Goal: Information Seeking & Learning: Find specific fact

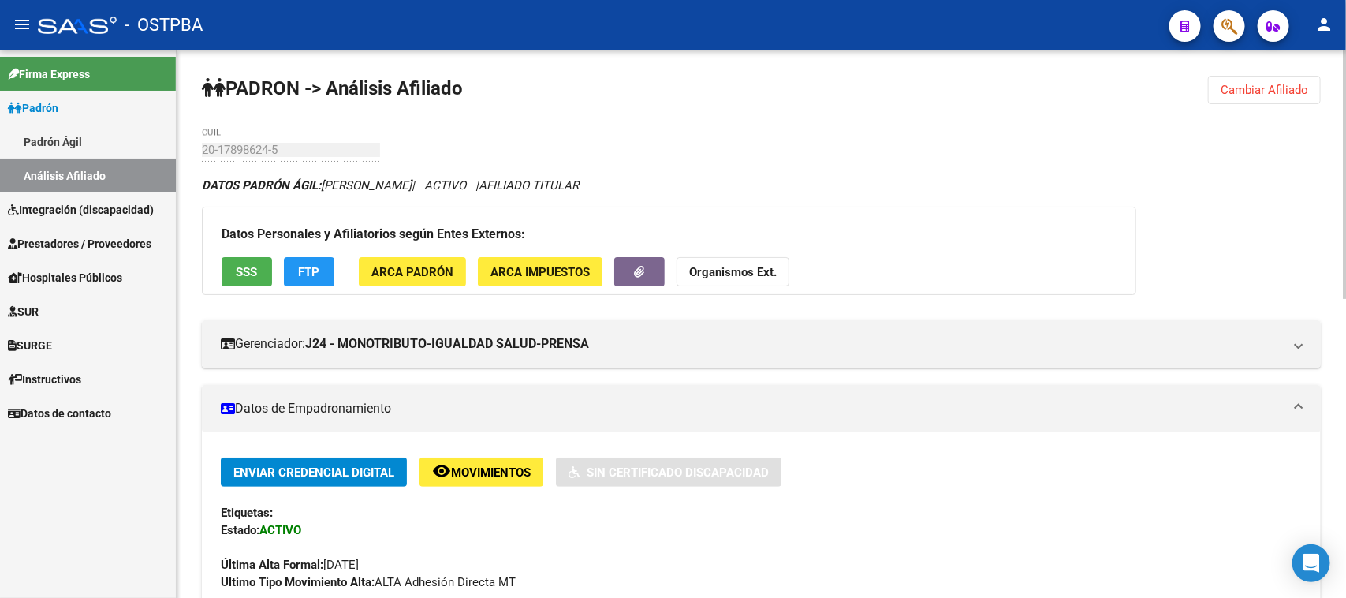
click at [1231, 88] on span "Cambiar Afiliado" at bounding box center [1264, 90] width 88 height 14
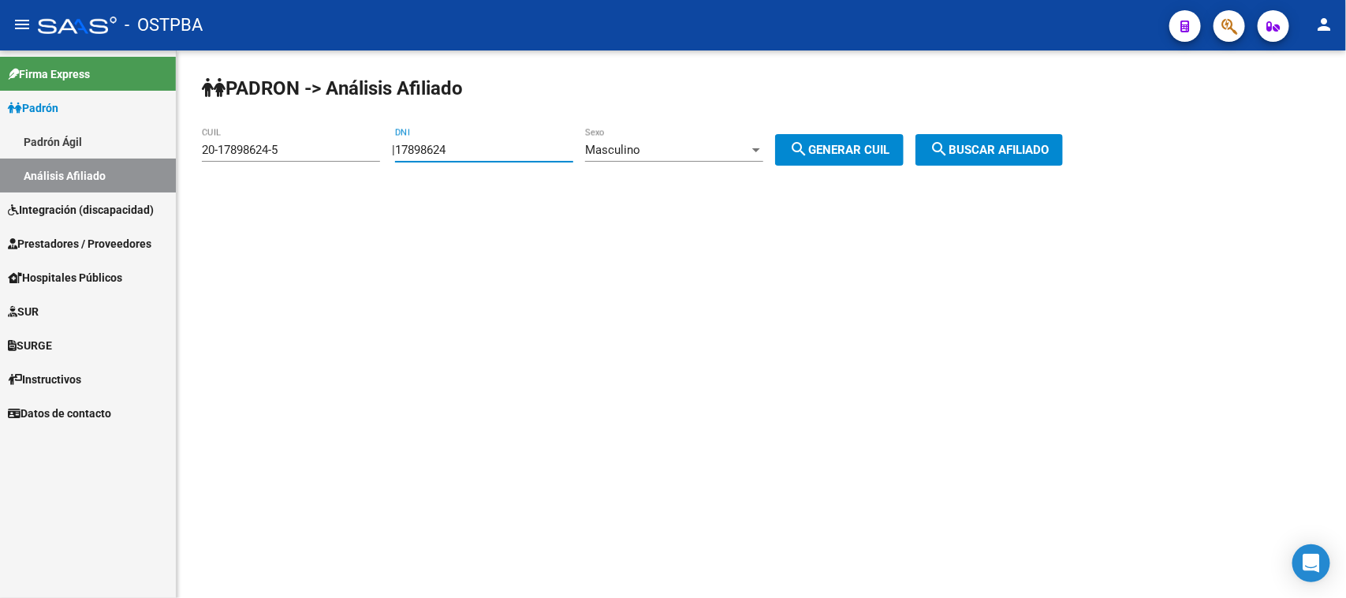
drag, startPoint x: 493, startPoint y: 151, endPoint x: 323, endPoint y: 158, distance: 169.6
click at [323, 157] on app-analisis-afiliado "PADRON -> Análisis Afiliado 20-17898624-5 CUIL | 17898624 DNI Masculino Sexo se…" at bounding box center [638, 150] width 873 height 14
type input "30491894"
click at [859, 143] on span "search Generar CUIL" at bounding box center [839, 150] width 100 height 14
type input "20-30491894-3"
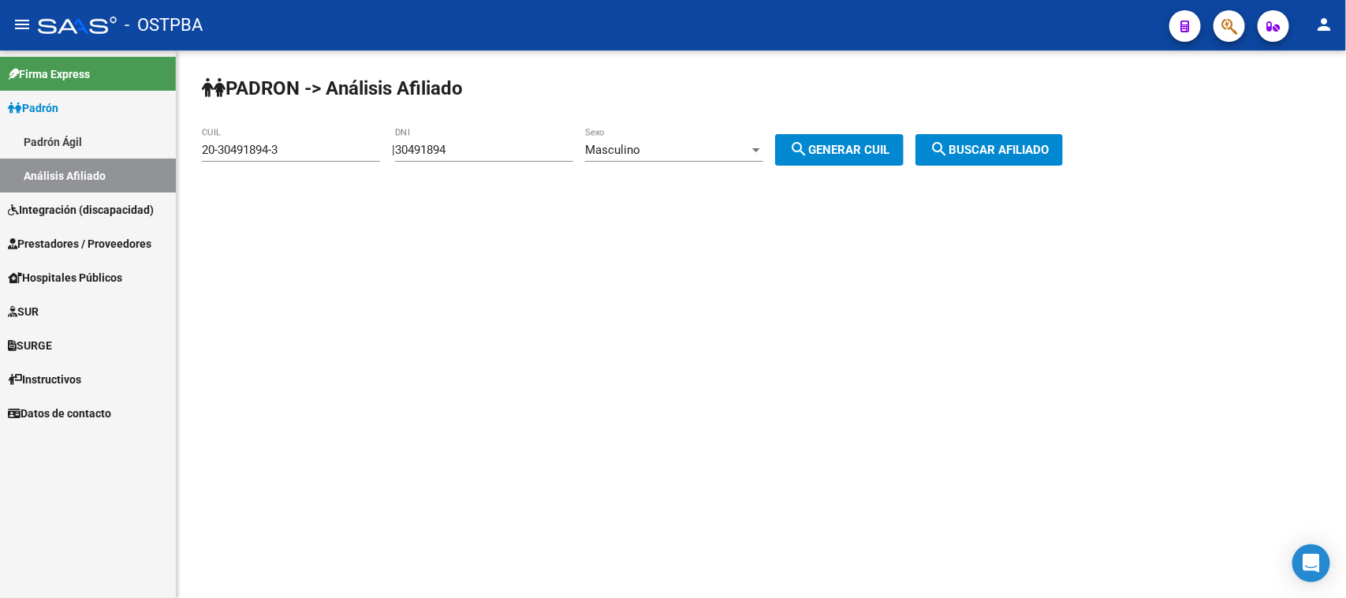
click at [1022, 146] on span "search Buscar afiliado" at bounding box center [988, 150] width 119 height 14
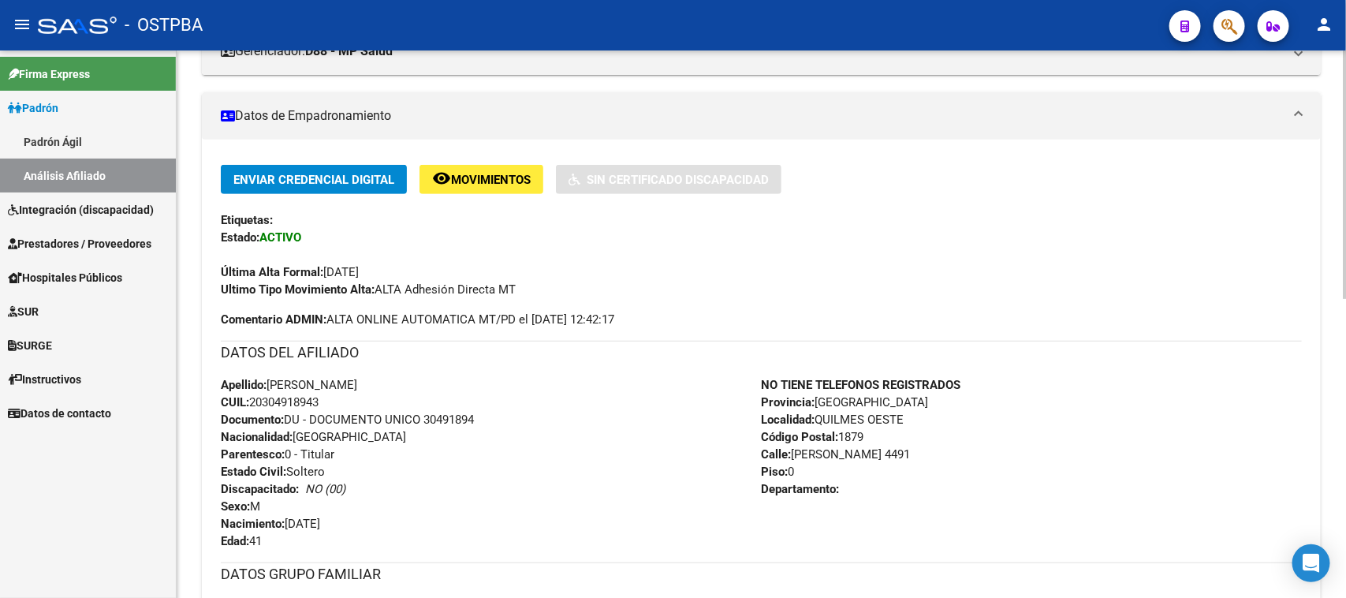
scroll to position [296, 0]
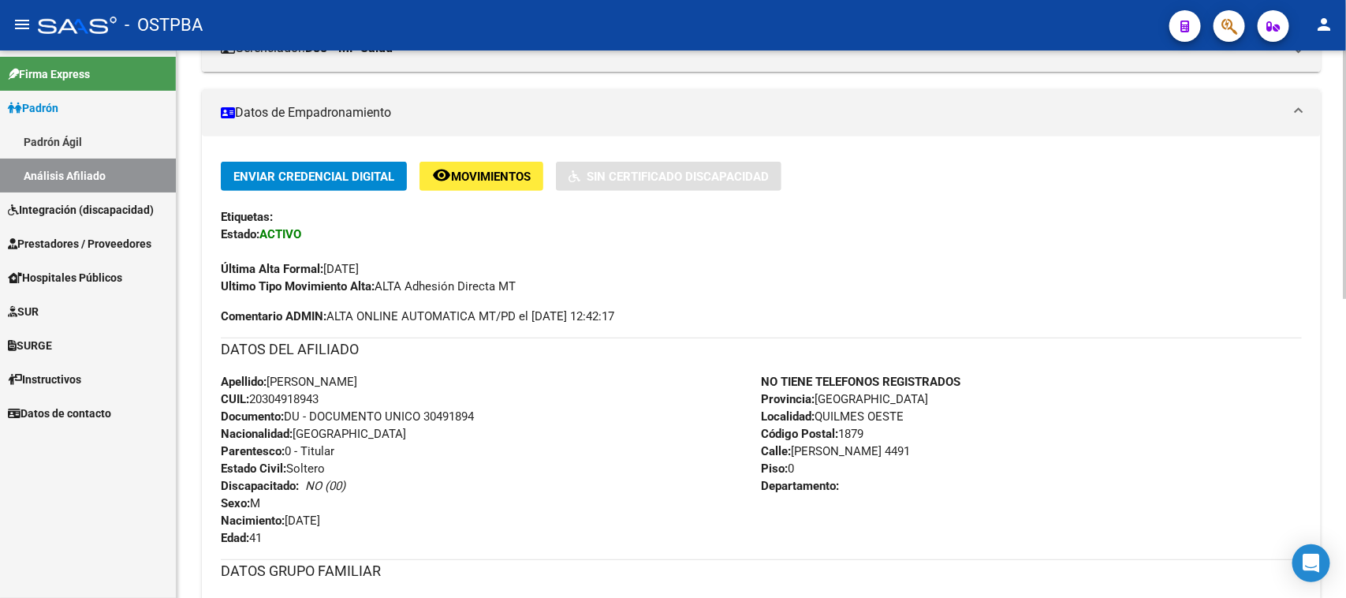
drag, startPoint x: 270, startPoint y: 381, endPoint x: 423, endPoint y: 392, distance: 152.5
click at [423, 392] on div "Apellido: [PERSON_NAME]: 20304918943 Documento: DU - DOCUMENTO UNICO 30491894 N…" at bounding box center [491, 459] width 541 height 173
copy div "[PERSON_NAME]: 20304918943"
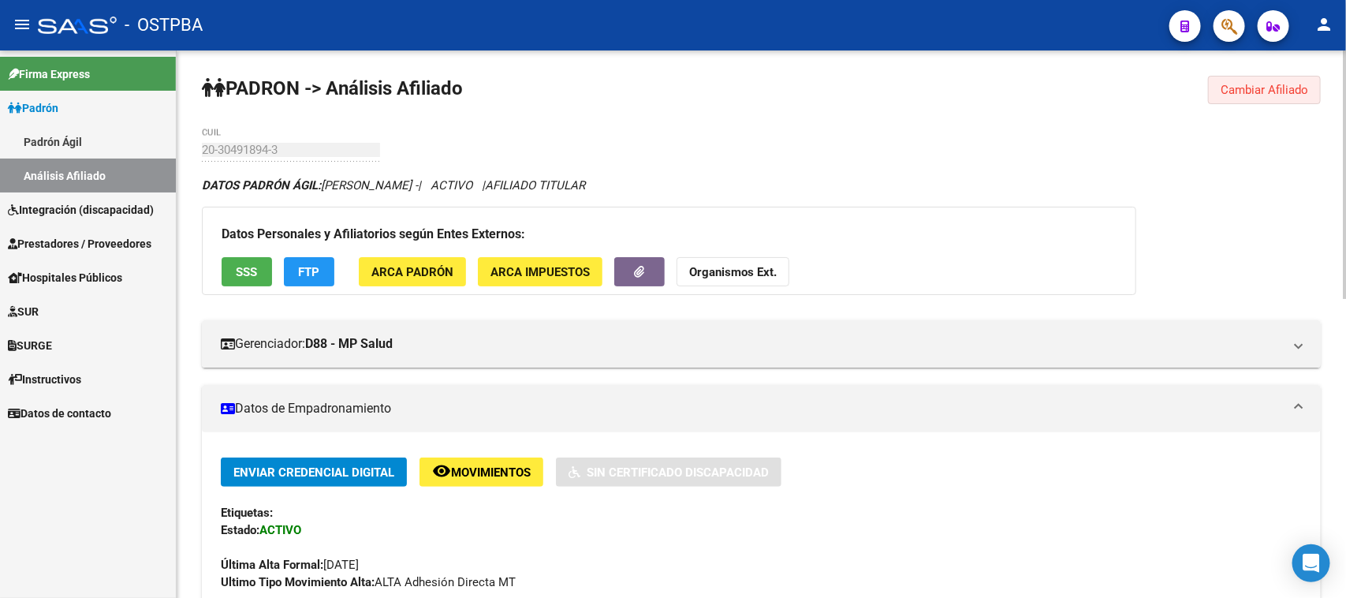
click at [1253, 79] on button "Cambiar Afiliado" at bounding box center [1264, 90] width 113 height 28
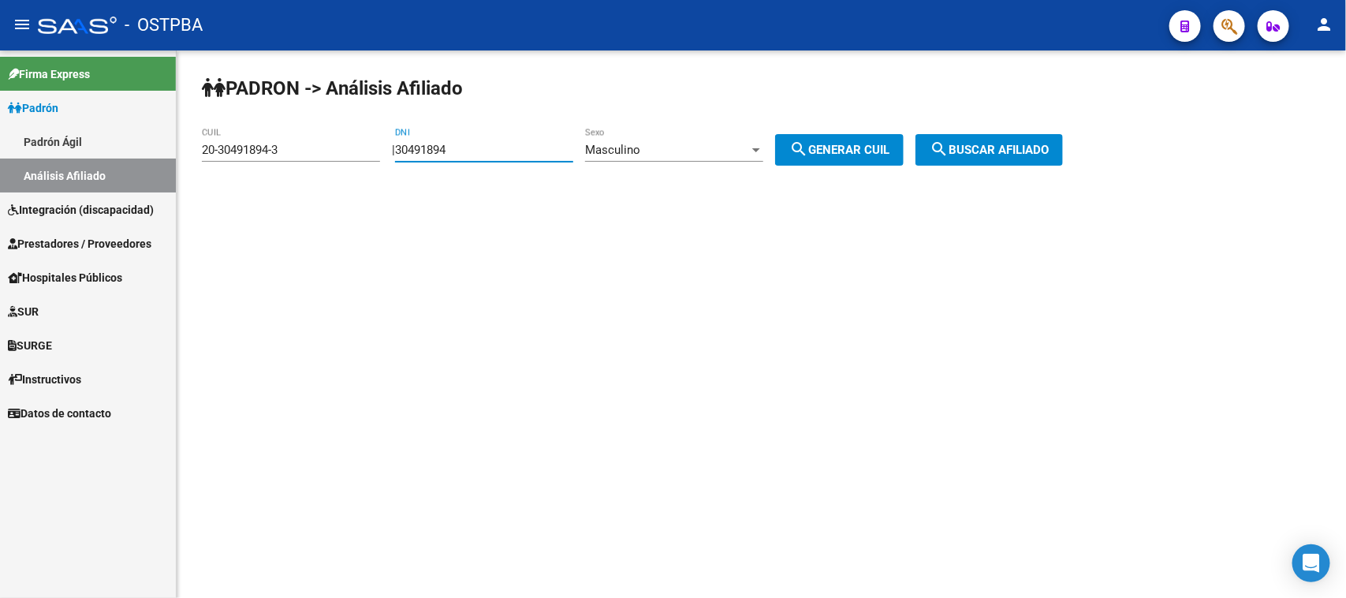
drag, startPoint x: 519, startPoint y: 146, endPoint x: 395, endPoint y: 139, distance: 124.0
click at [395, 139] on div "PADRON -> Análisis Afiliado 20-30491894-3 CUIL | 30491894 DNI Masculino Sexo se…" at bounding box center [761, 133] width 1169 height 166
type input "95094615"
click at [640, 151] on span "Masculino" at bounding box center [612, 150] width 55 height 14
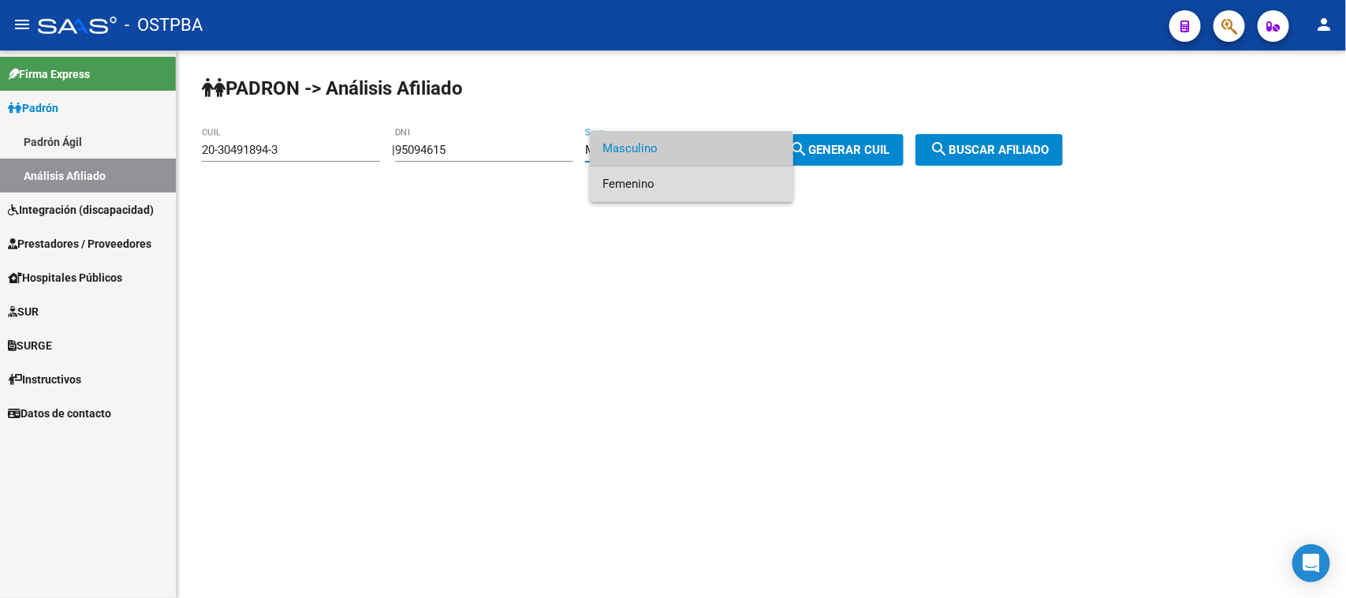
click at [639, 177] on span "Femenino" at bounding box center [691, 183] width 178 height 35
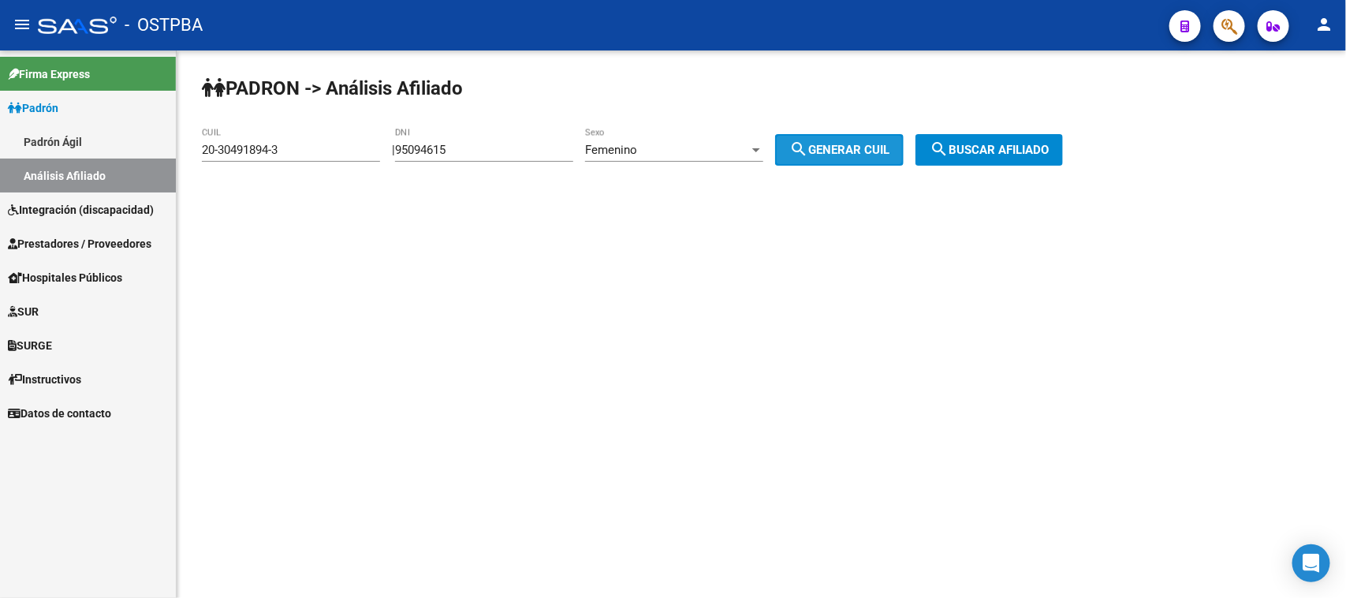
click at [829, 140] on button "search Generar CUIL" at bounding box center [839, 150] width 128 height 32
type input "27-95094615-1"
click at [983, 138] on button "search Buscar afiliado" at bounding box center [988, 150] width 147 height 32
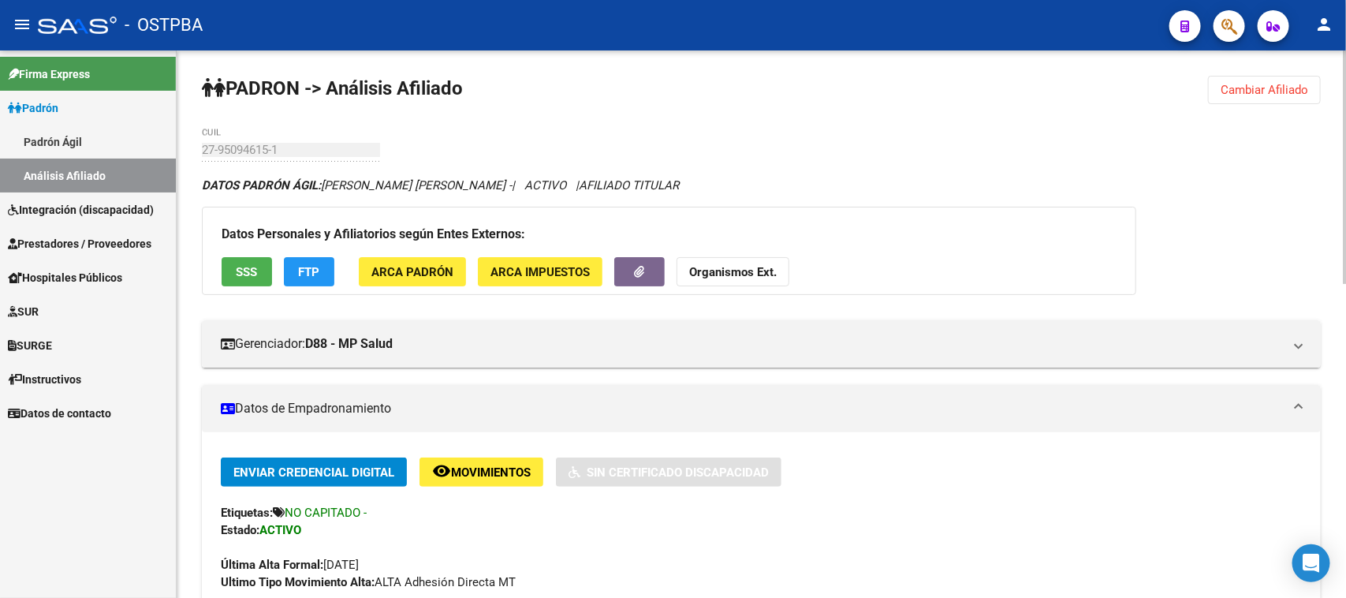
click at [1238, 88] on span "Cambiar Afiliado" at bounding box center [1264, 90] width 88 height 14
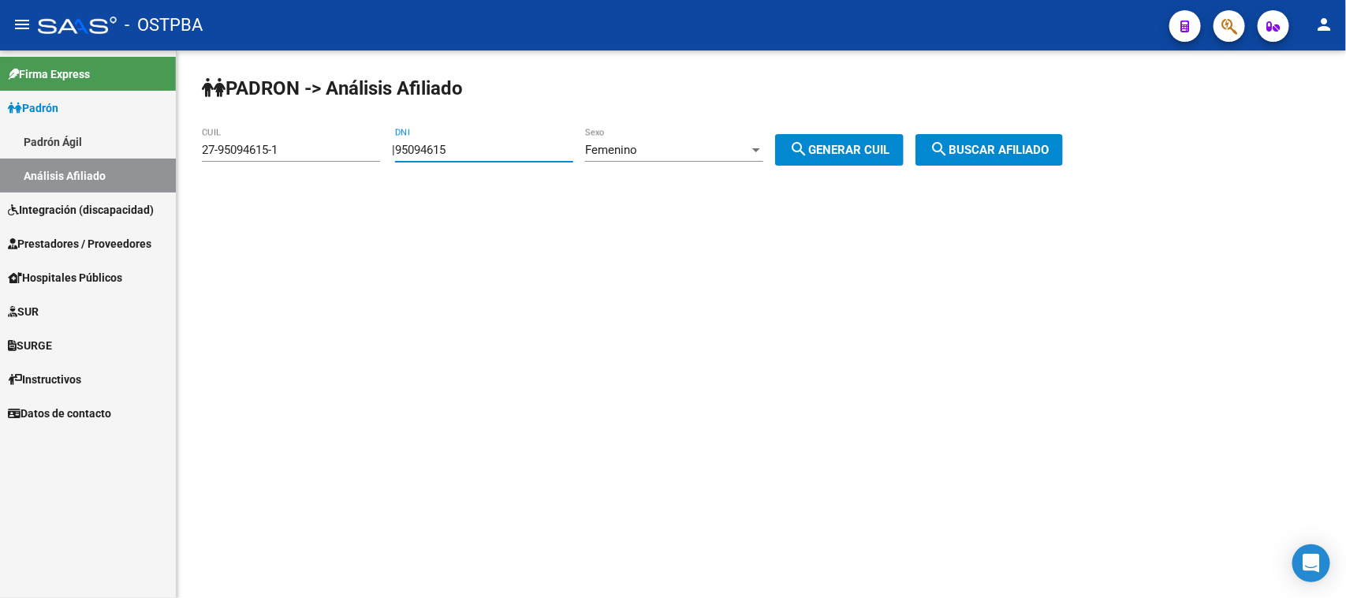
drag, startPoint x: 473, startPoint y: 152, endPoint x: 371, endPoint y: 152, distance: 102.5
click at [371, 152] on app-analisis-afiliado "PADRON -> Análisis Afiliado 27-95094615-1 CUIL | 95094615 DNI Femenino Sexo sea…" at bounding box center [638, 150] width 873 height 14
paste input "22649222"
type input "22649222"
click at [864, 147] on span "search Generar CUIL" at bounding box center [839, 150] width 100 height 14
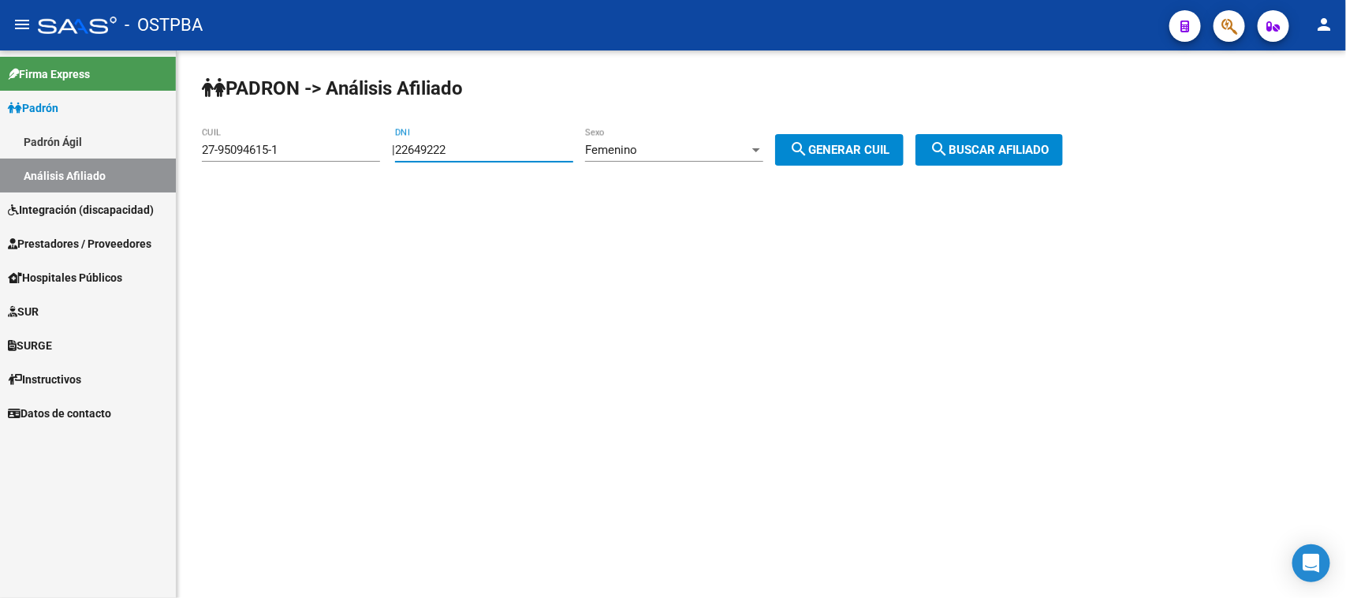
type input "23-22649222-4"
click at [1030, 143] on span "search Buscar afiliado" at bounding box center [988, 150] width 119 height 14
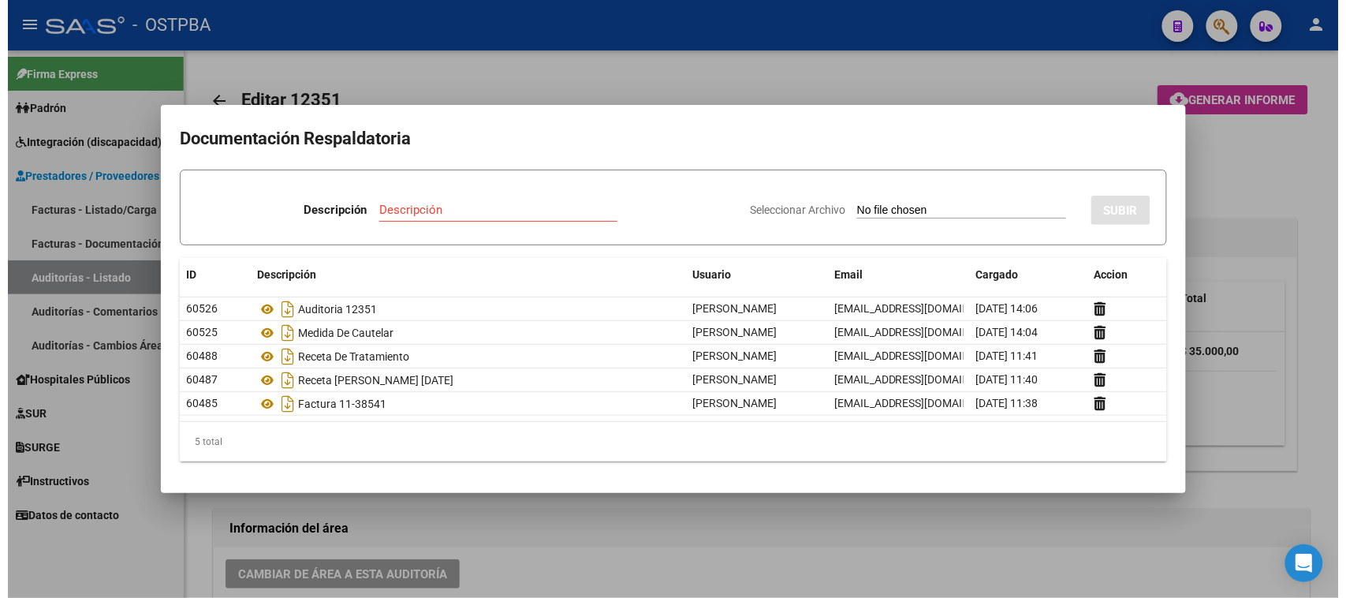
scroll to position [591, 0]
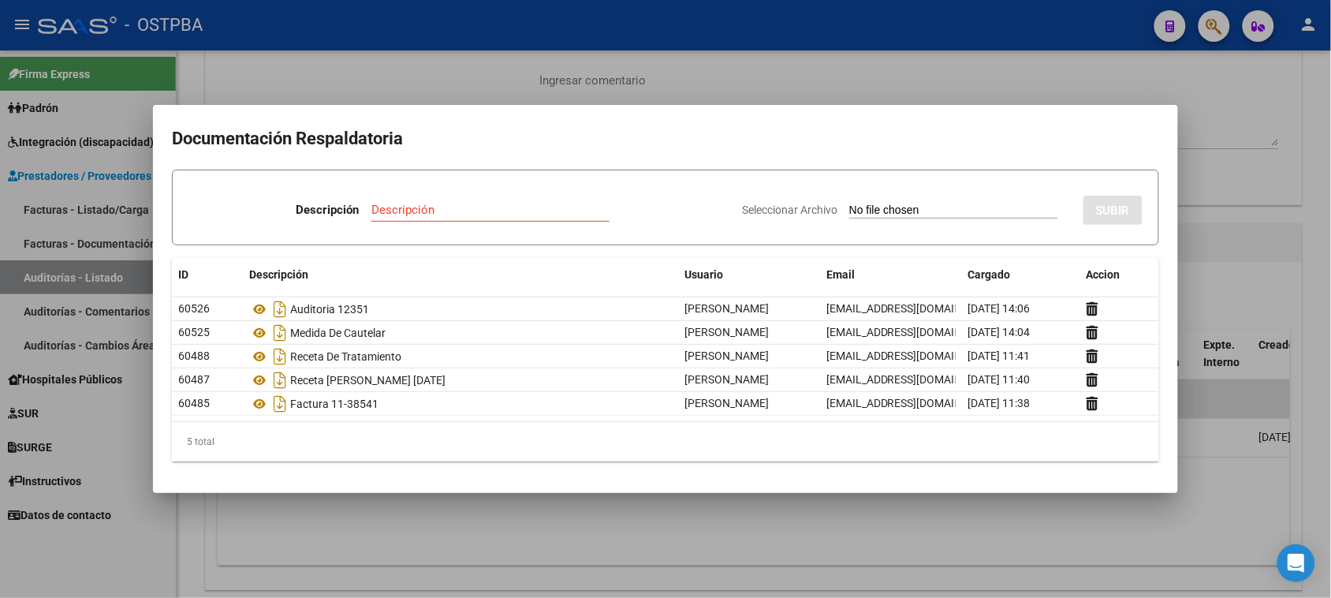
click at [714, 65] on div at bounding box center [665, 299] width 1331 height 598
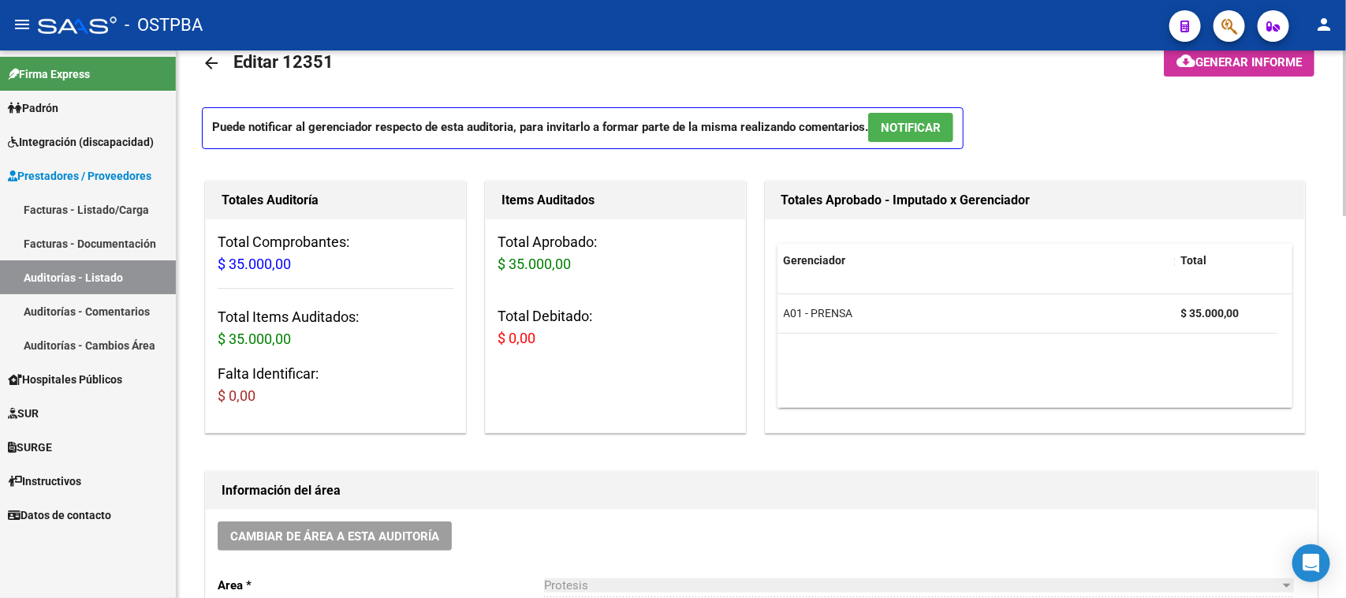
scroll to position [0, 0]
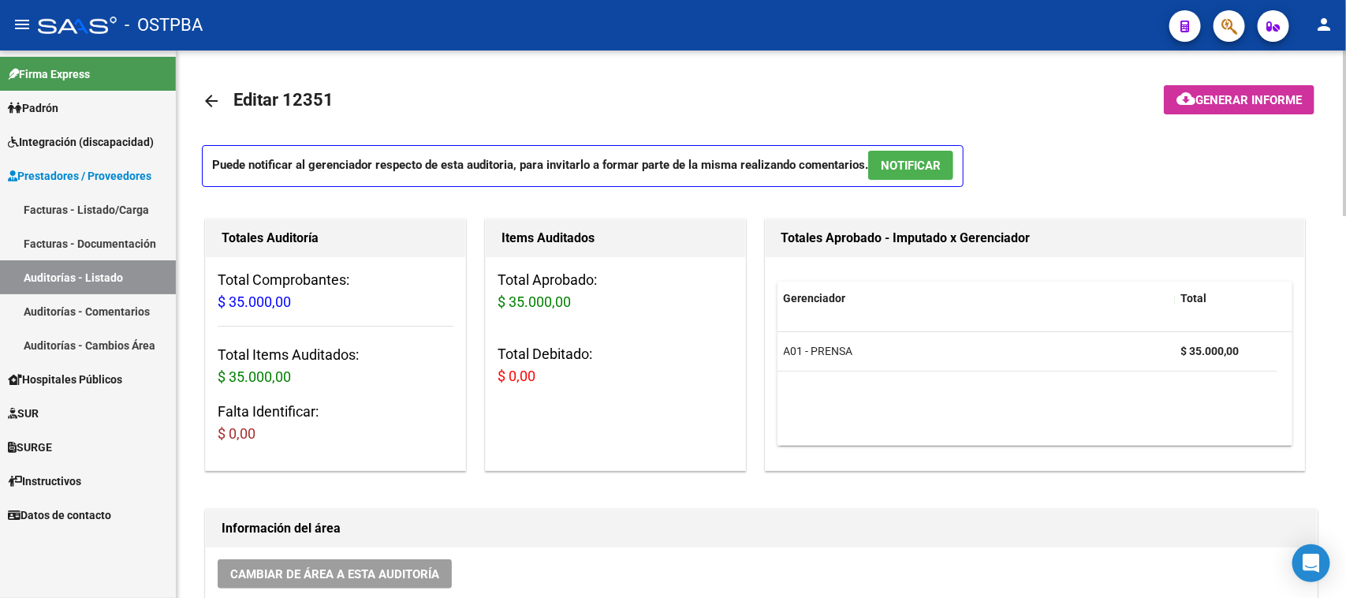
click at [207, 96] on mat-icon "arrow_back" at bounding box center [211, 100] width 19 height 19
